Goal: Task Accomplishment & Management: Manage account settings

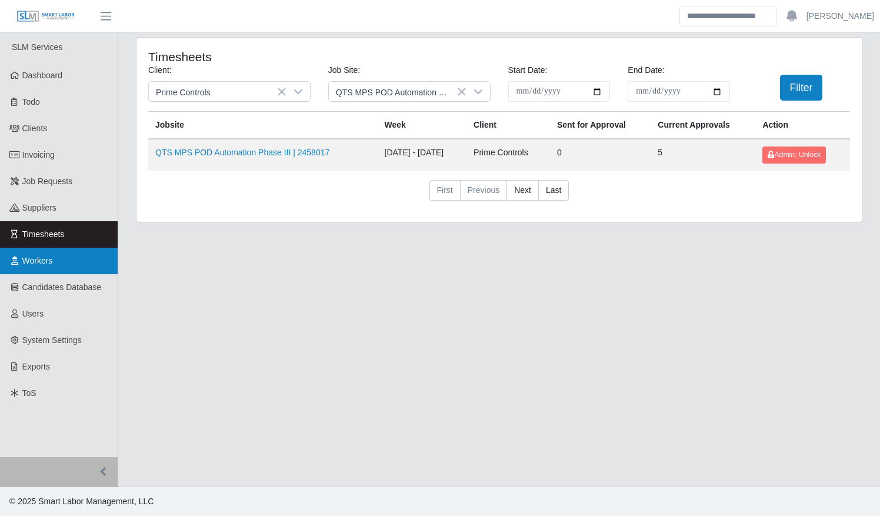
drag, startPoint x: 40, startPoint y: 257, endPoint x: 46, endPoint y: 257, distance: 6.5
click at [40, 257] on span "Workers" at bounding box center [37, 260] width 31 height 9
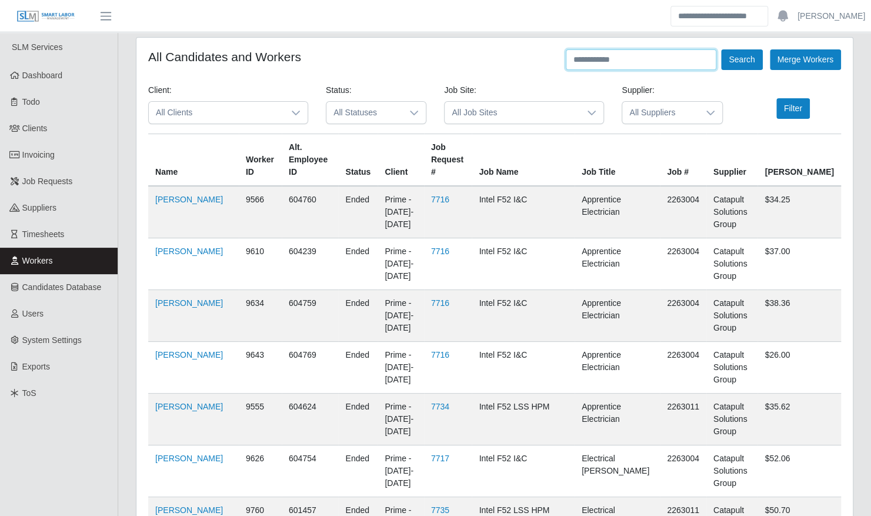
click at [647, 59] on input "text" at bounding box center [641, 59] width 151 height 21
type input "**********"
click at [784, 112] on button "Filter" at bounding box center [794, 108] width 34 height 21
click at [783, 107] on button "Filter" at bounding box center [794, 108] width 34 height 21
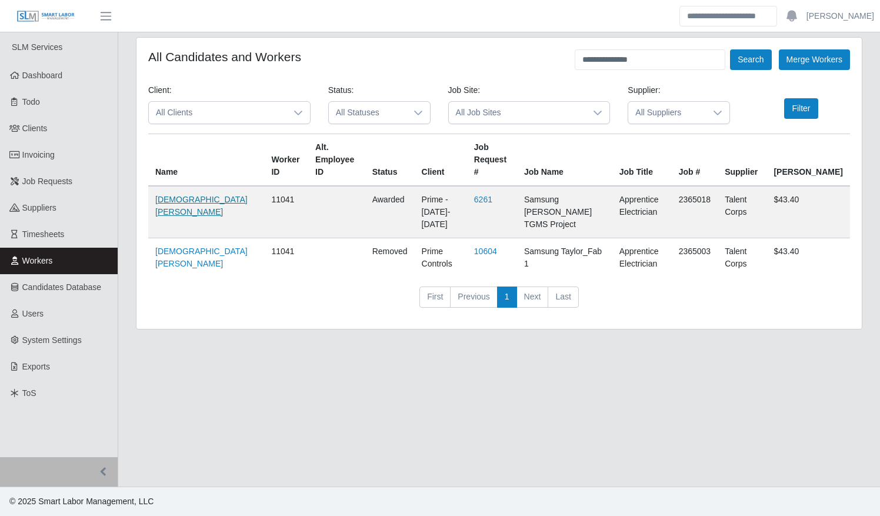
click at [172, 195] on link "Christian Perez" at bounding box center [201, 206] width 92 height 22
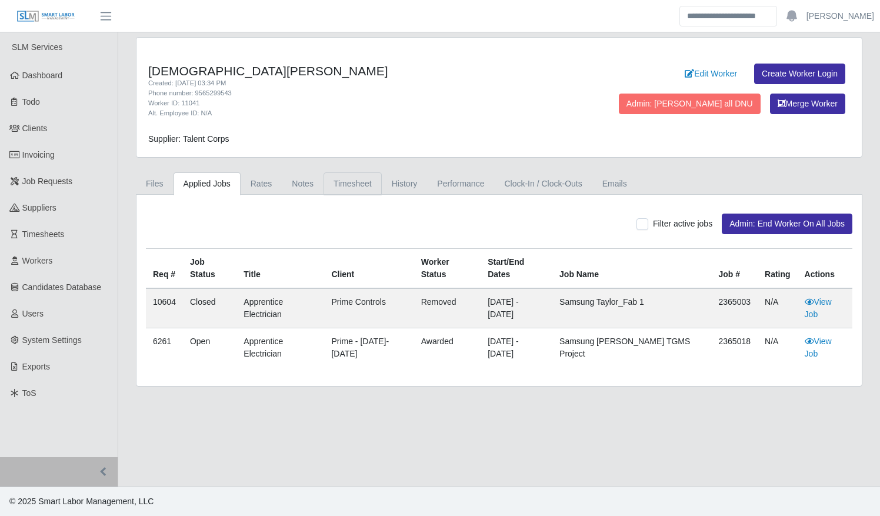
click at [357, 174] on link "Timesheet" at bounding box center [353, 183] width 58 height 23
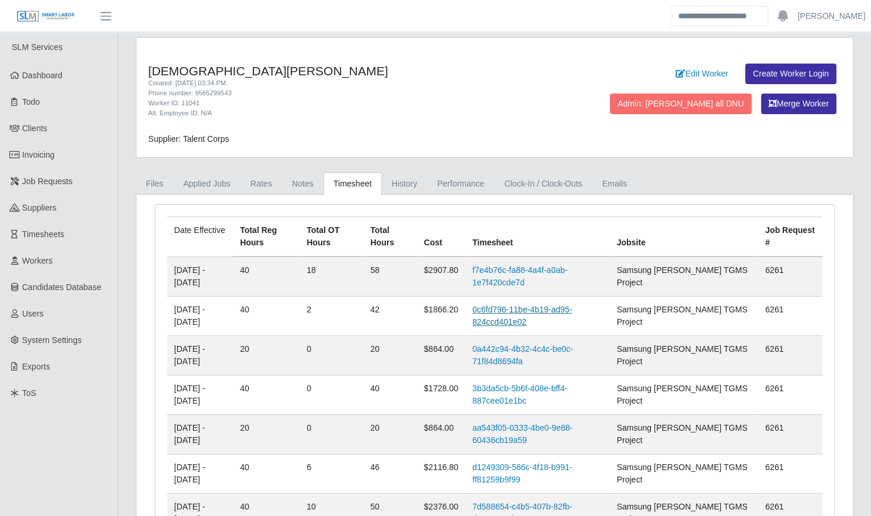
click at [523, 311] on link "0c6fd796-11be-4b19-ad95-824ccd401e02" at bounding box center [523, 316] width 100 height 22
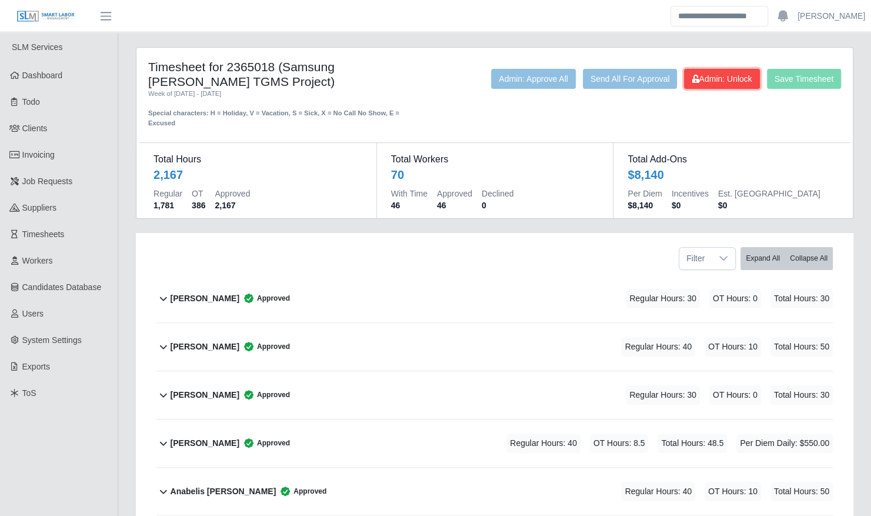
click at [738, 82] on span "Admin: Unlock" at bounding box center [722, 78] width 60 height 9
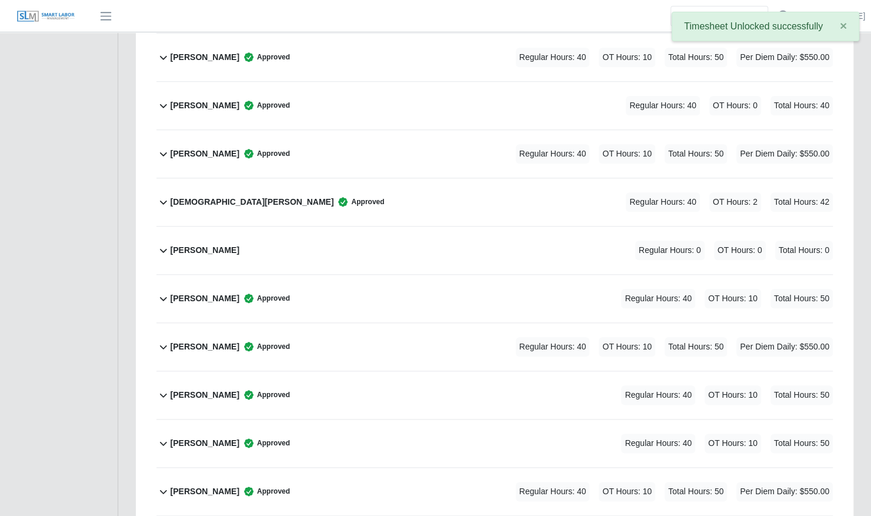
scroll to position [610, 0]
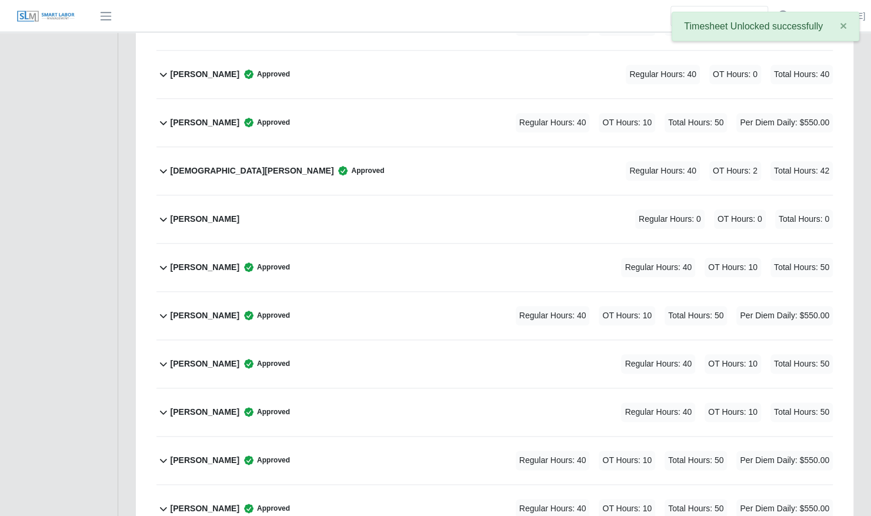
click at [344, 159] on div "Christian Perez Approved Regular Hours: 40 OT Hours: 2 Total Hours: 42" at bounding box center [502, 171] width 663 height 48
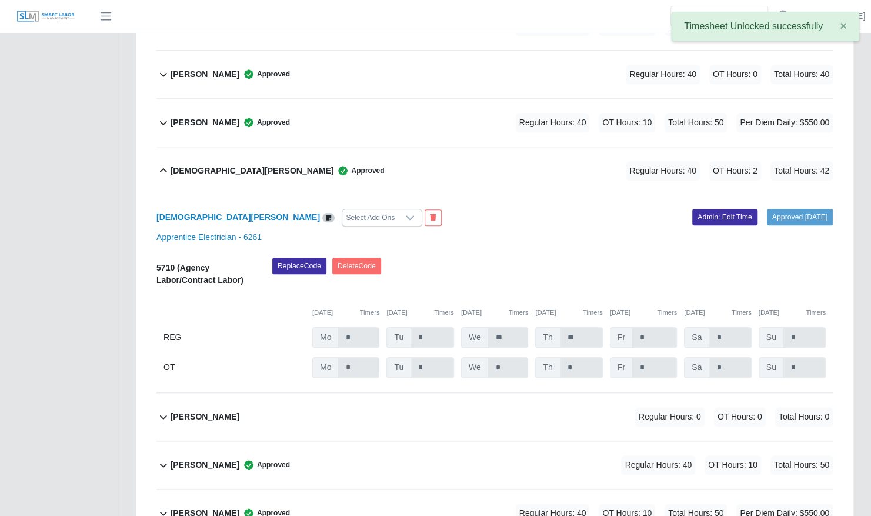
click at [342, 209] on div "Select Add Ons" at bounding box center [370, 217] width 56 height 16
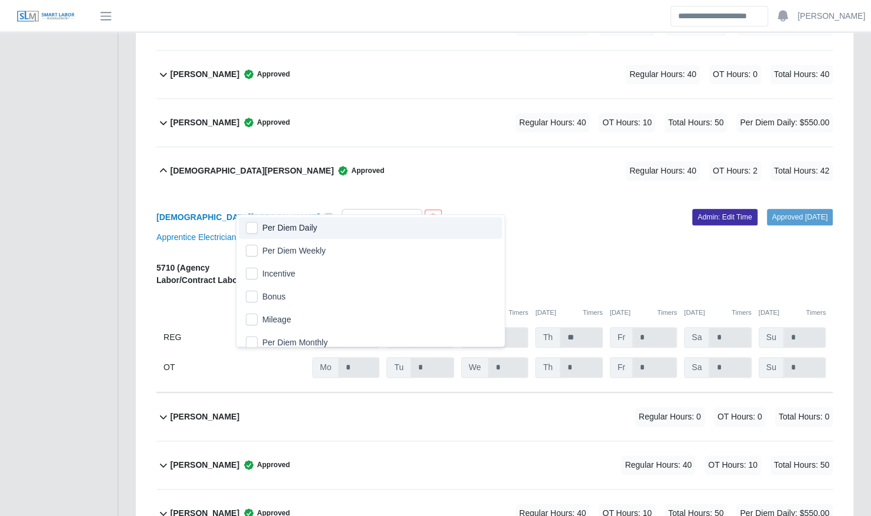
click at [274, 224] on span "Per Diem Daily" at bounding box center [289, 228] width 55 height 12
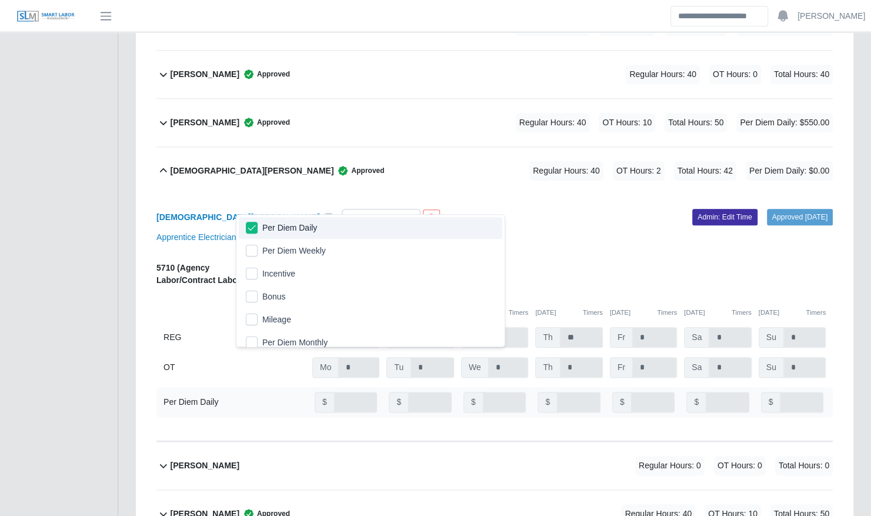
click at [693, 209] on link "Admin: Edit Time" at bounding box center [725, 217] width 65 height 16
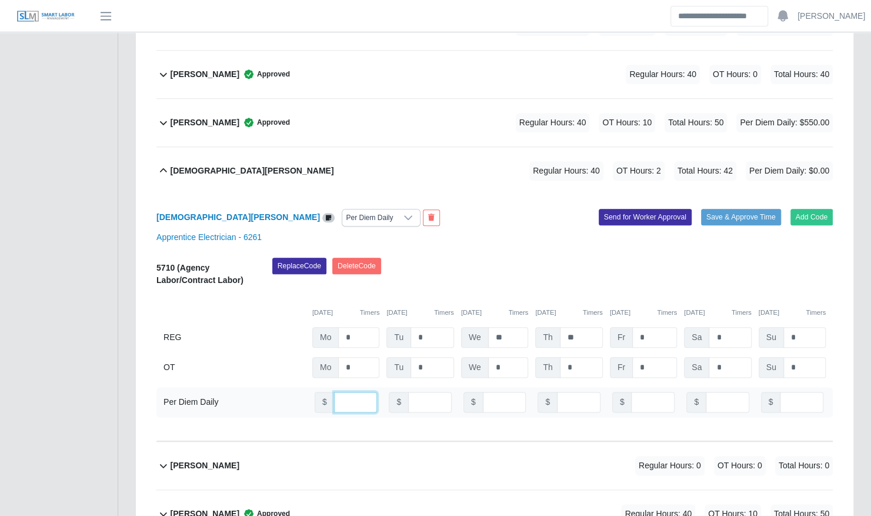
click at [347, 392] on input "number" at bounding box center [356, 402] width 44 height 21
type input "***"
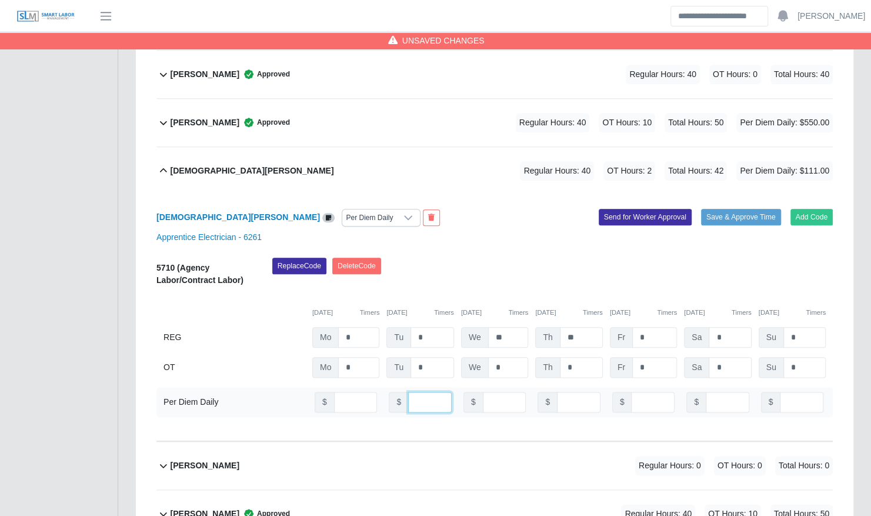
type input "***"
click at [715, 209] on button "Save & Approve Time" at bounding box center [741, 217] width 80 height 16
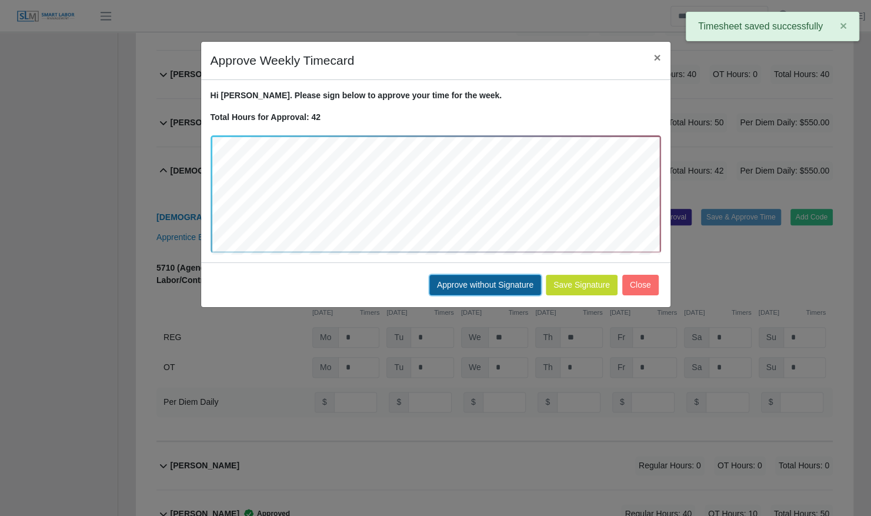
click at [500, 287] on button "Approve without Signature" at bounding box center [486, 285] width 112 height 21
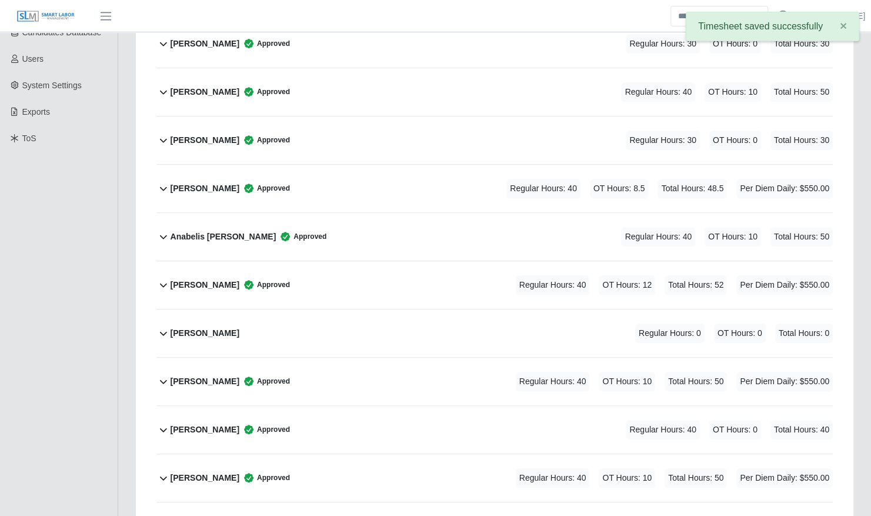
scroll to position [0, 0]
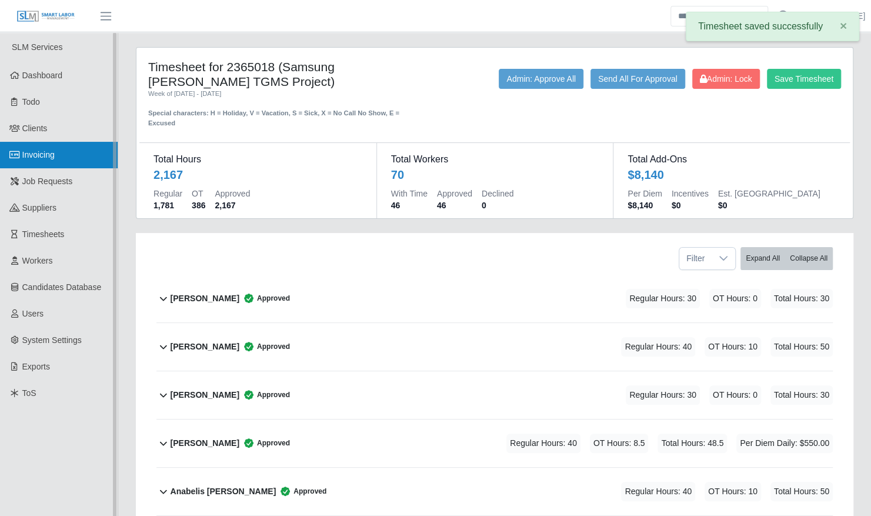
click at [25, 159] on span "Invoicing" at bounding box center [38, 154] width 32 height 9
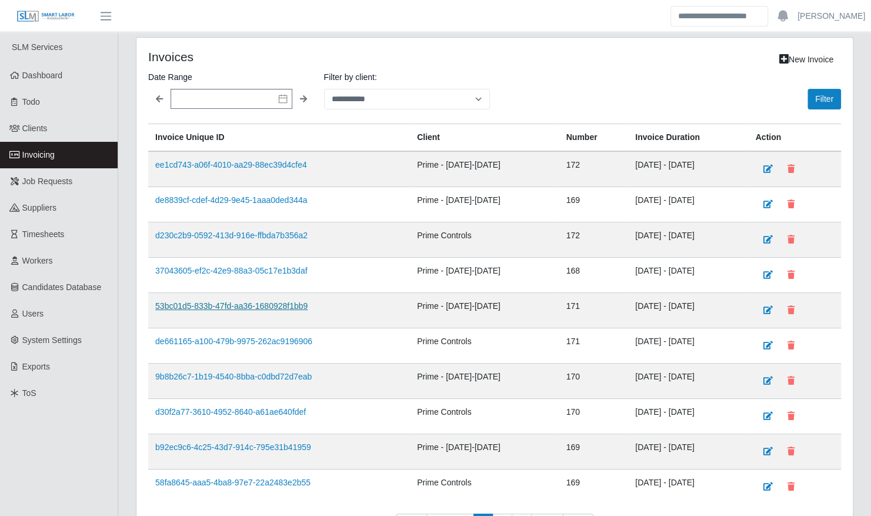
click at [242, 304] on link "53bc01d5-833b-47fd-aa36-1680928f1bb9" at bounding box center [231, 305] width 152 height 9
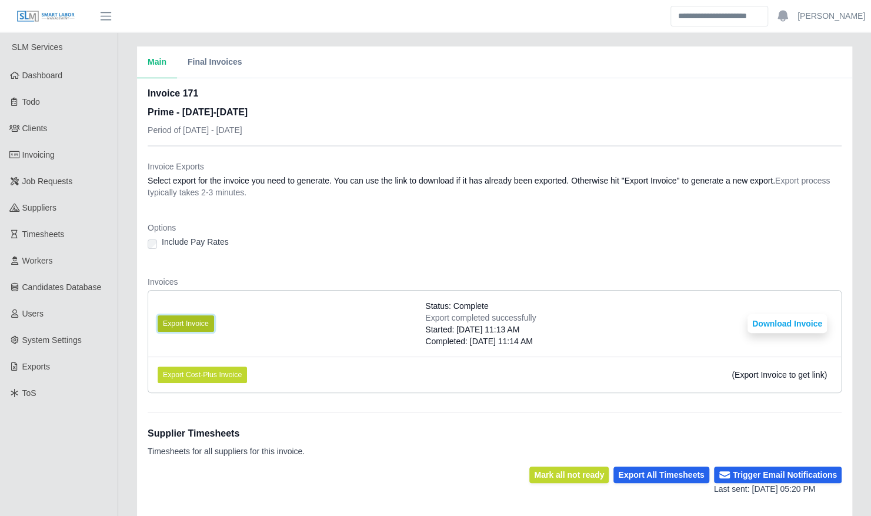
click at [202, 324] on button "Export Invoice" at bounding box center [186, 323] width 56 height 16
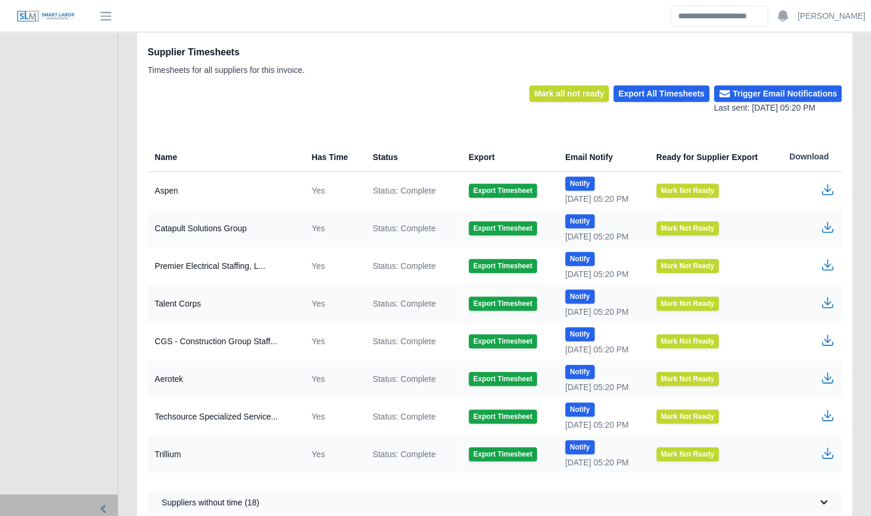
scroll to position [416, 0]
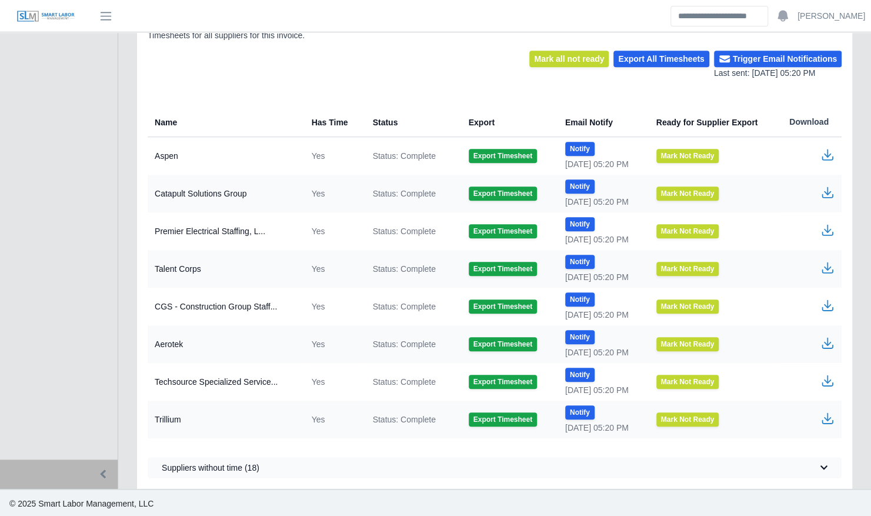
click at [825, 268] on icon "button" at bounding box center [828, 268] width 14 height 14
